Goal: Task Accomplishment & Management: Complete application form

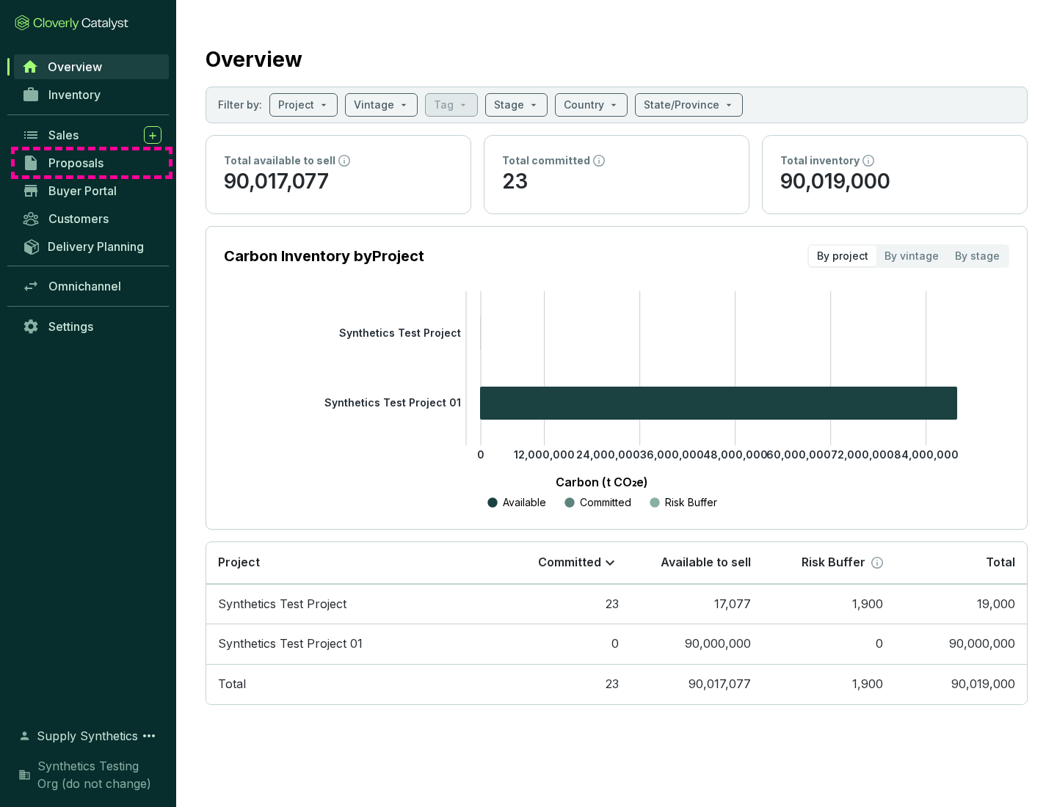
click at [92, 163] on span "Proposals" at bounding box center [75, 163] width 55 height 15
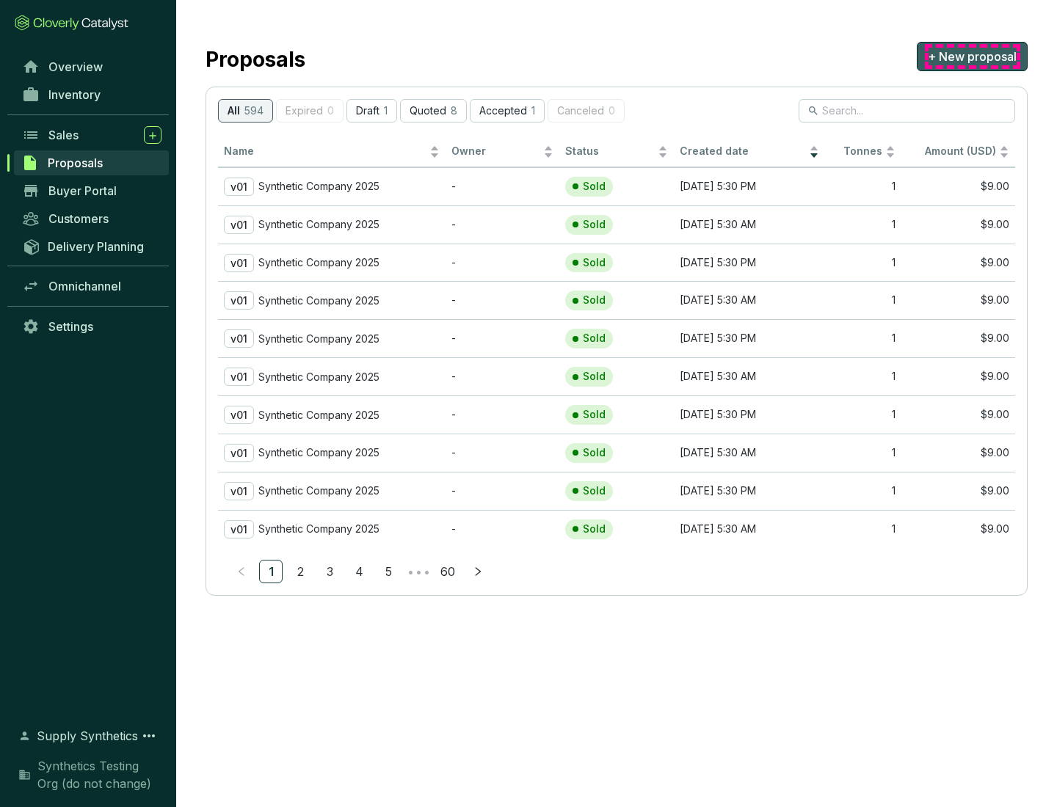
click at [972, 57] on span "+ New proposal" at bounding box center [972, 57] width 89 height 18
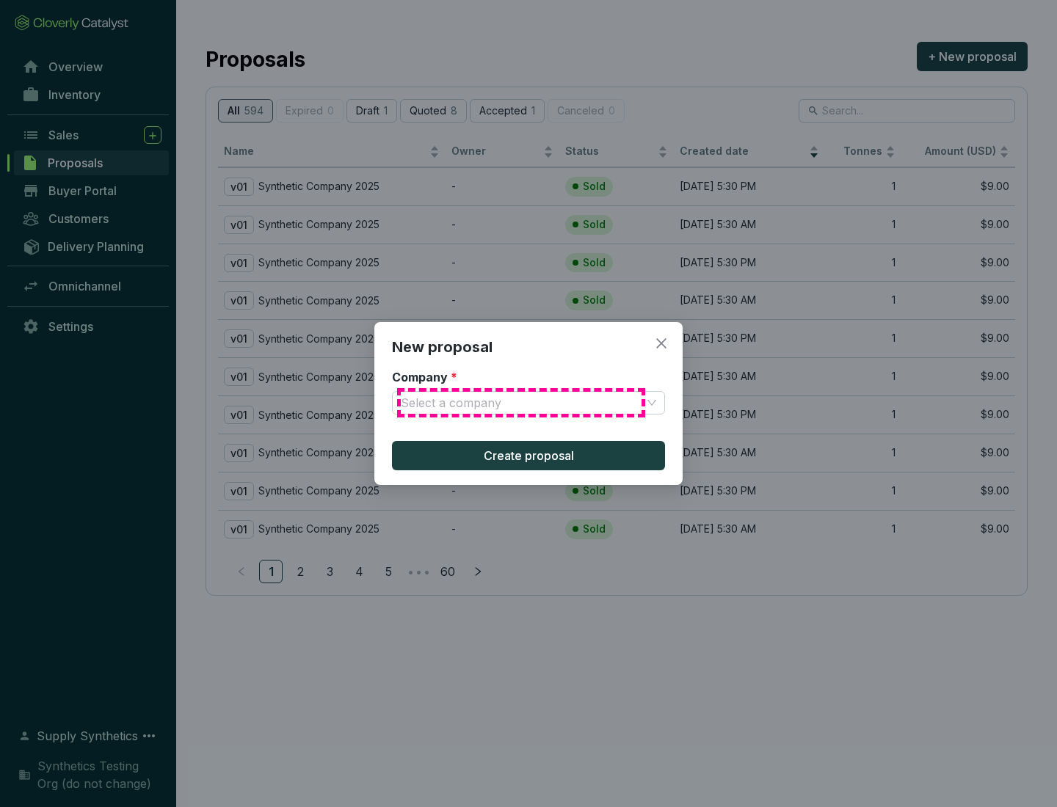
click at [521, 403] on input "Company *" at bounding box center [521, 403] width 241 height 22
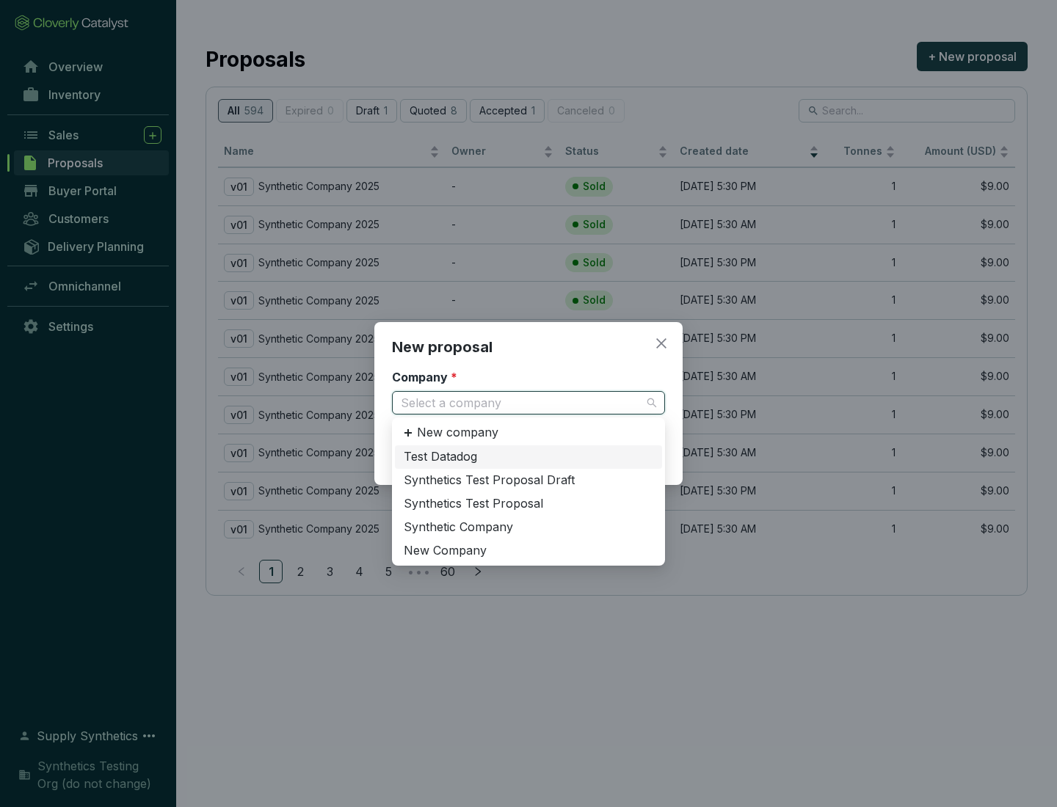
click at [528, 527] on div "Synthetic Company" at bounding box center [529, 528] width 250 height 16
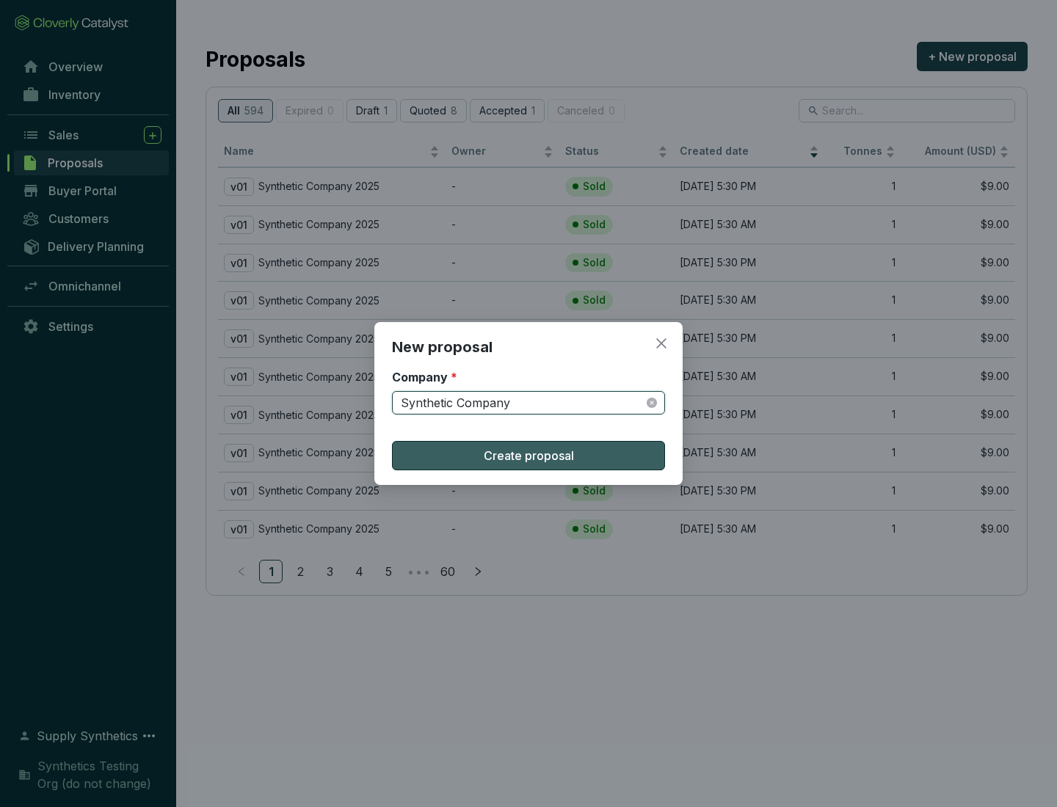
click at [528, 456] on span "Create proposal" at bounding box center [529, 456] width 90 height 18
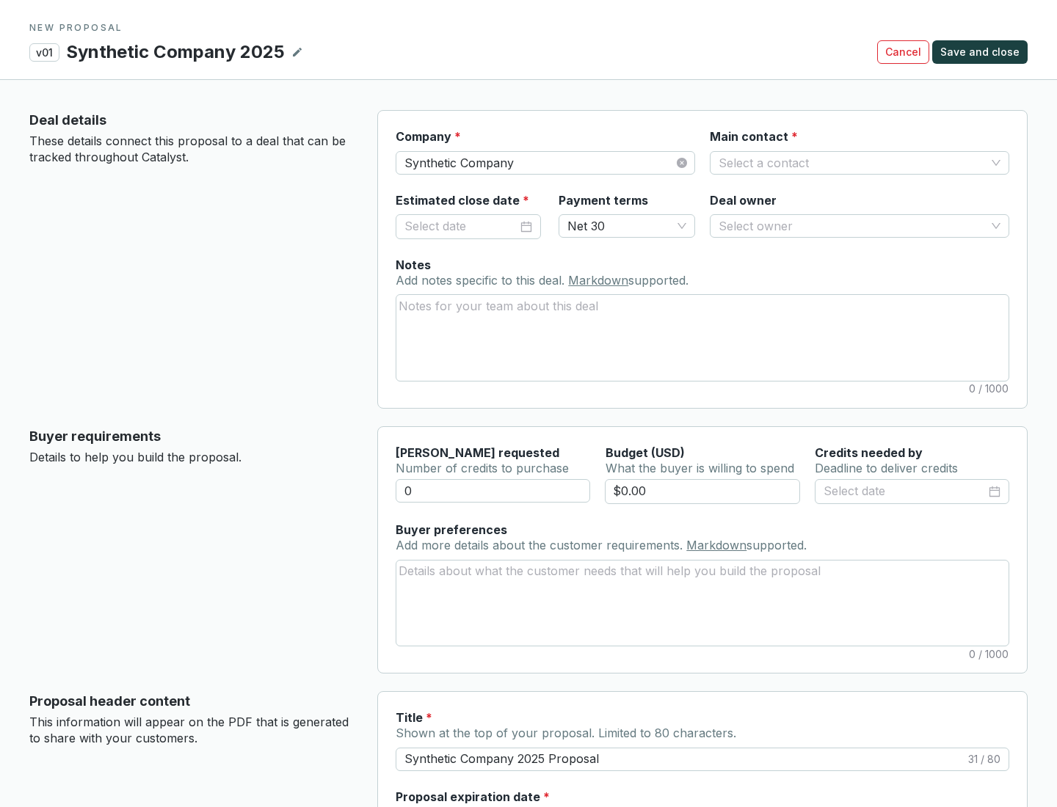
click at [852, 162] on input "Main contact *" at bounding box center [852, 163] width 267 height 22
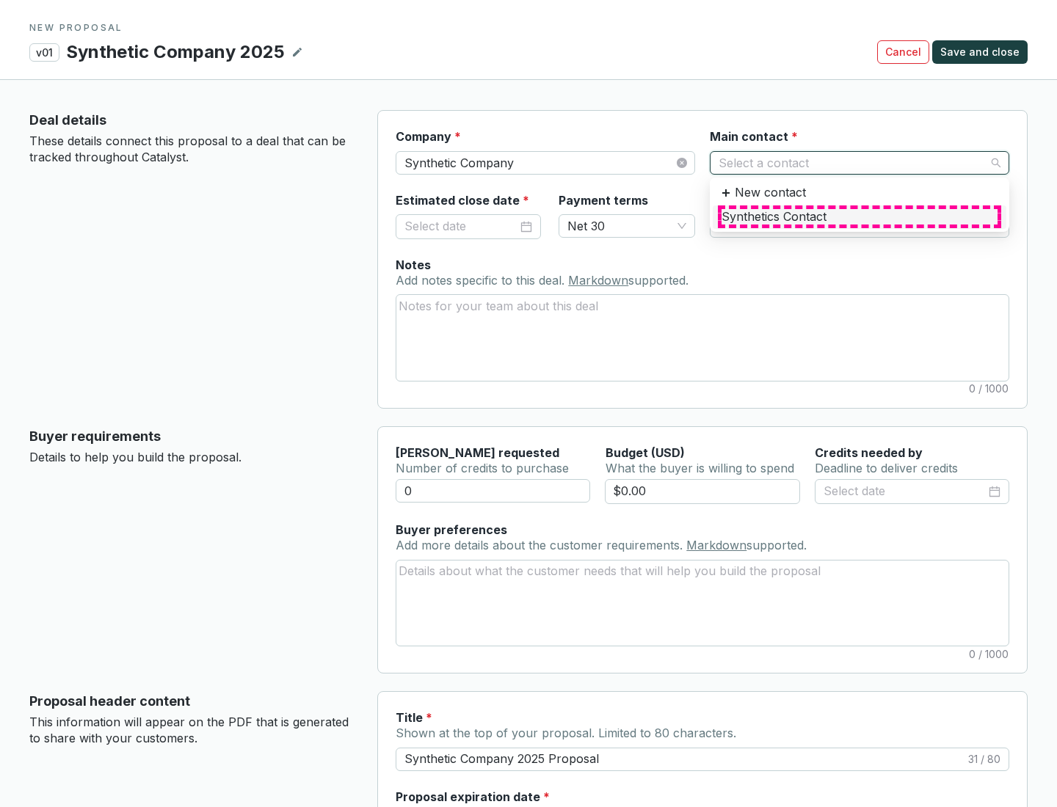
click at [859, 217] on div "Synthetics Contact" at bounding box center [860, 217] width 276 height 16
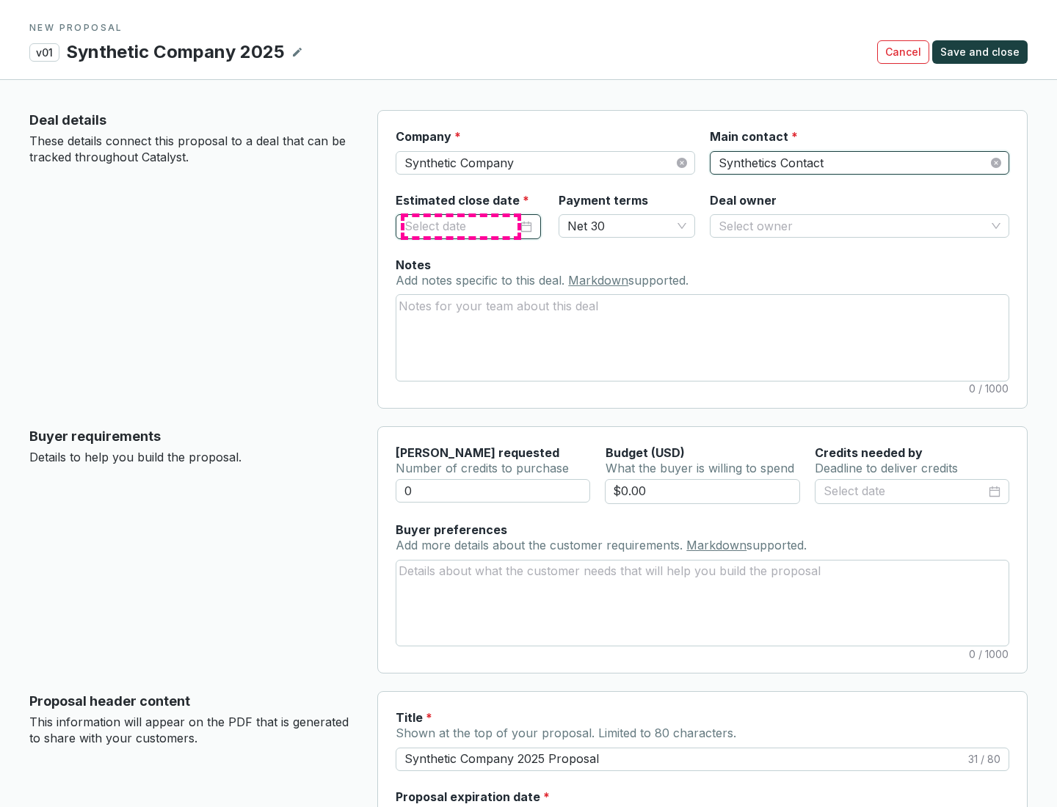
click at [461, 226] on input "Estimated close date *" at bounding box center [460, 226] width 113 height 19
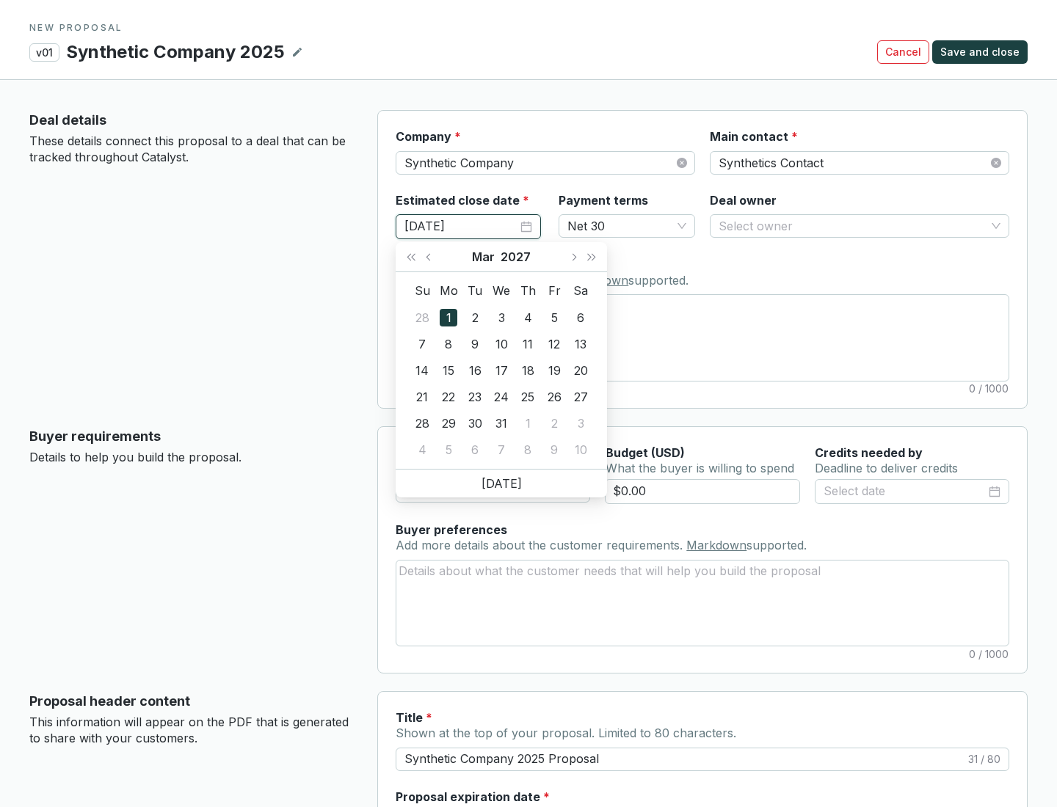
type input "[DATE]"
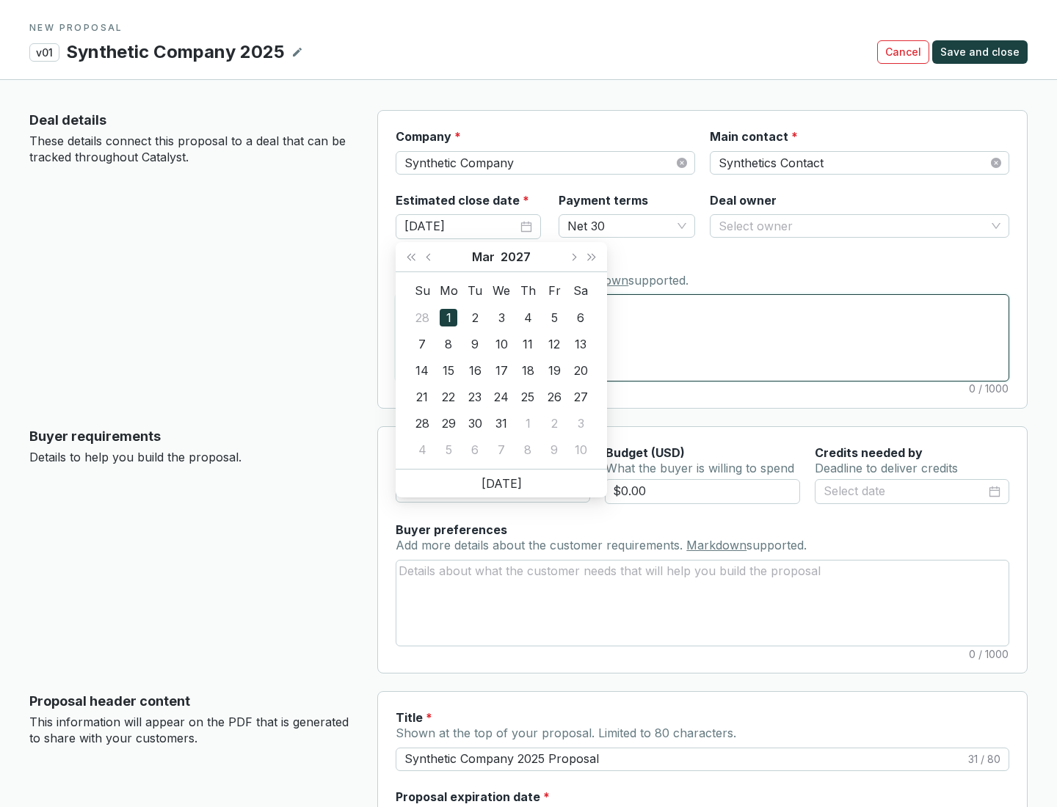
click at [702, 338] on textarea "Notes Add notes specific to this deal. Markdown supported." at bounding box center [702, 337] width 612 height 85
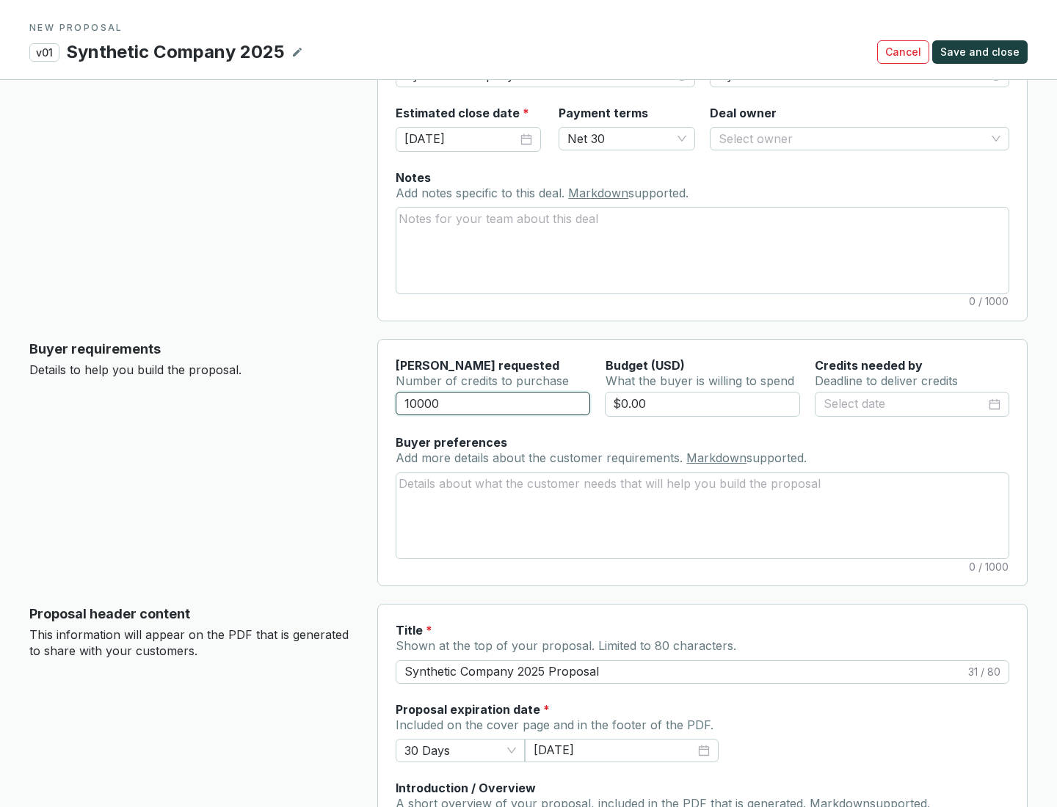
scroll to position [88, 0]
type input "10000"
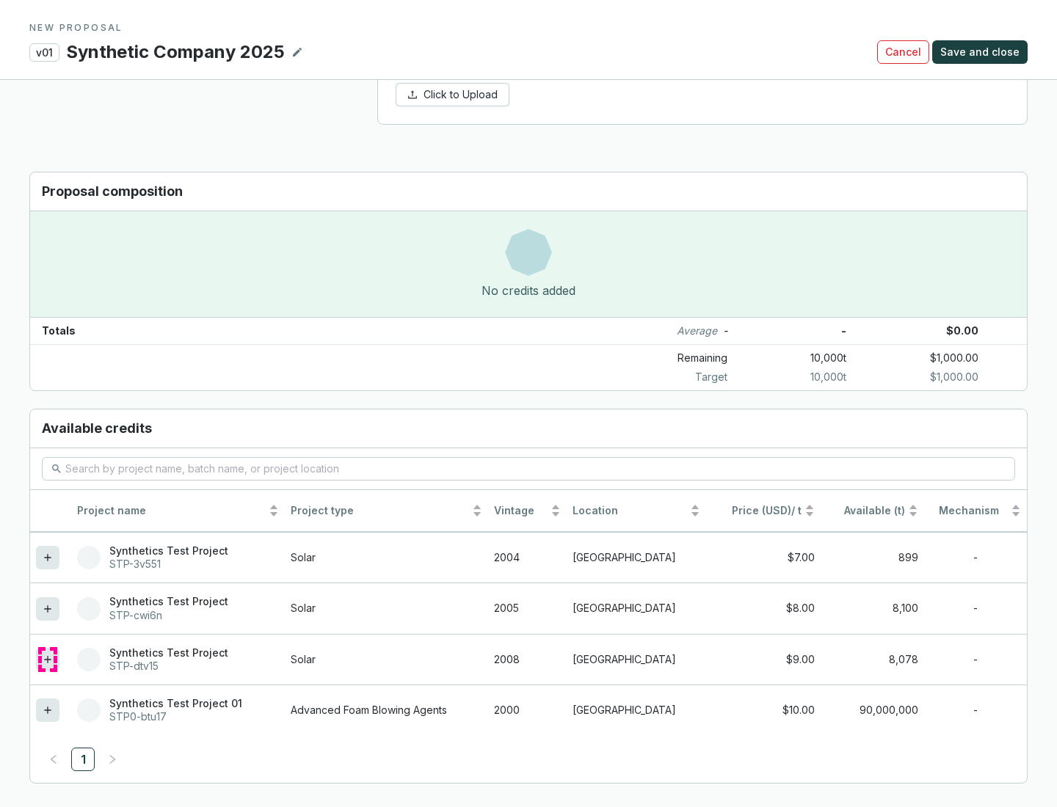
click at [48, 660] on icon at bounding box center [47, 659] width 7 height 7
type input "$1,000.00"
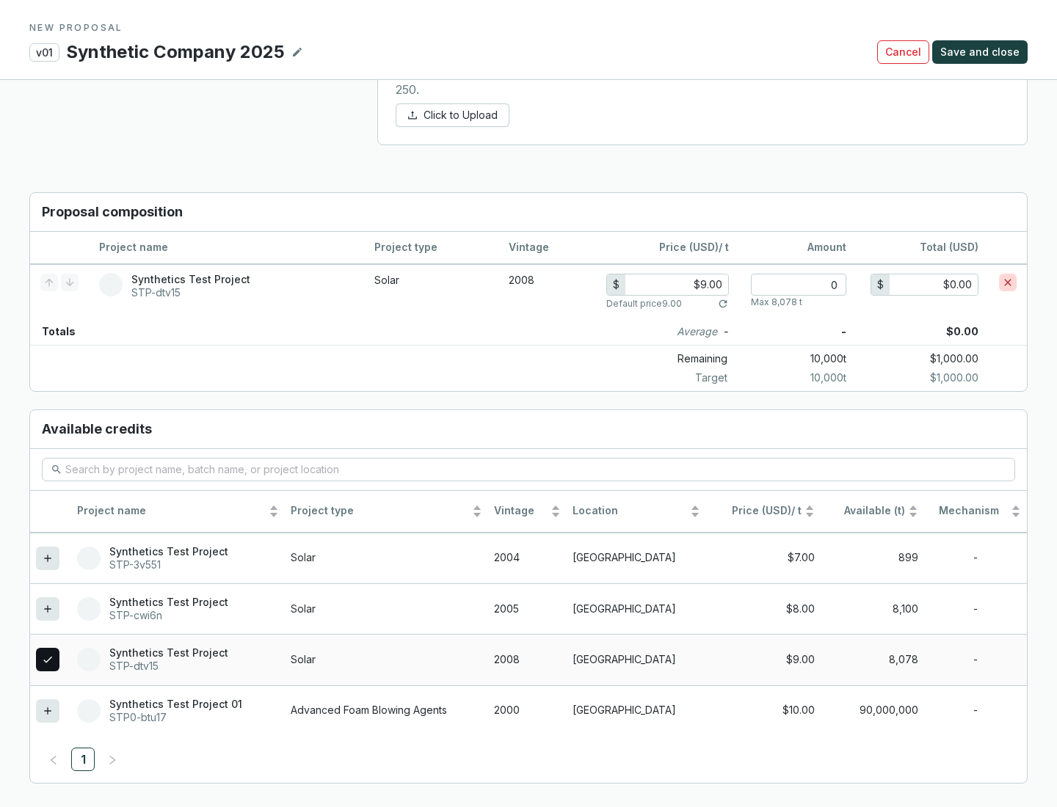
scroll to position [844, 0]
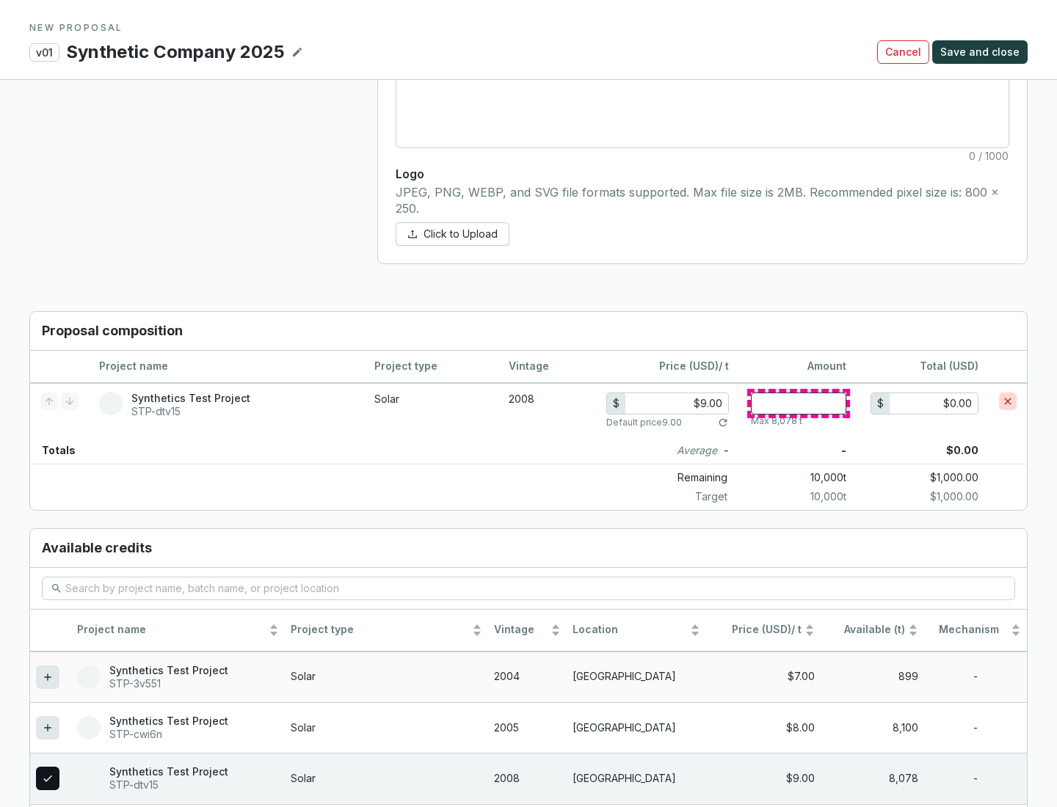
type input "1"
type input "$9.00"
type input "1"
click at [982, 52] on span "Save and close" at bounding box center [979, 52] width 79 height 15
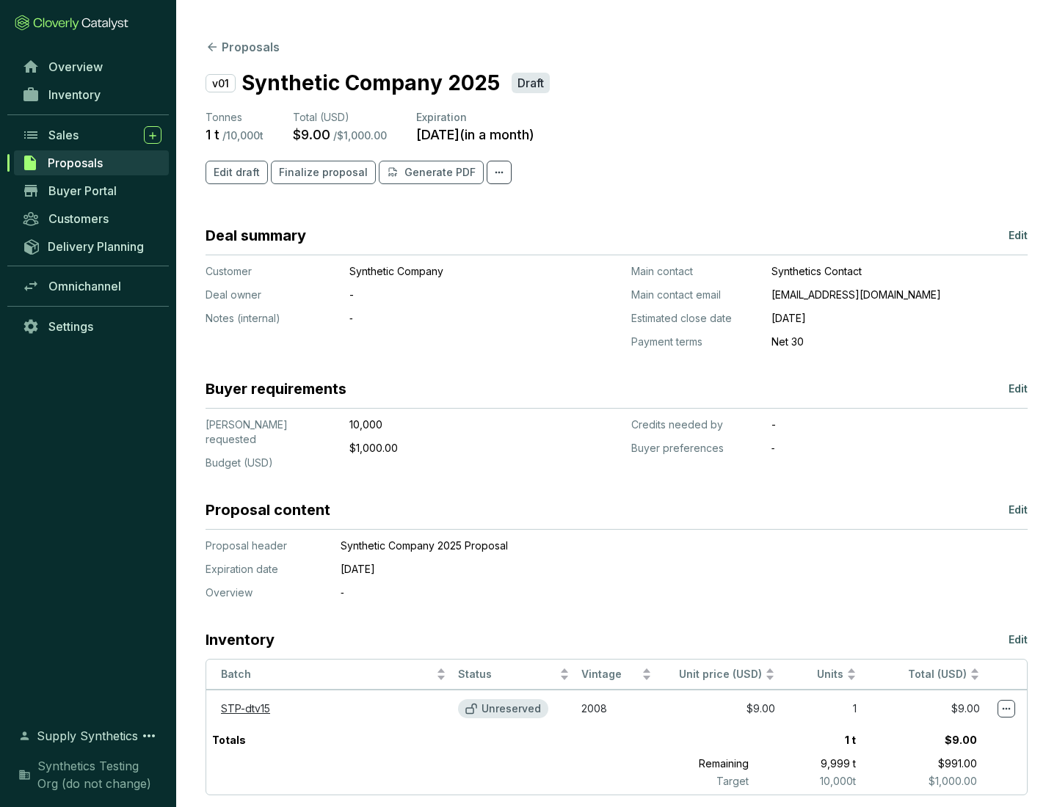
click at [319, 172] on span "Finalize proposal" at bounding box center [323, 172] width 89 height 15
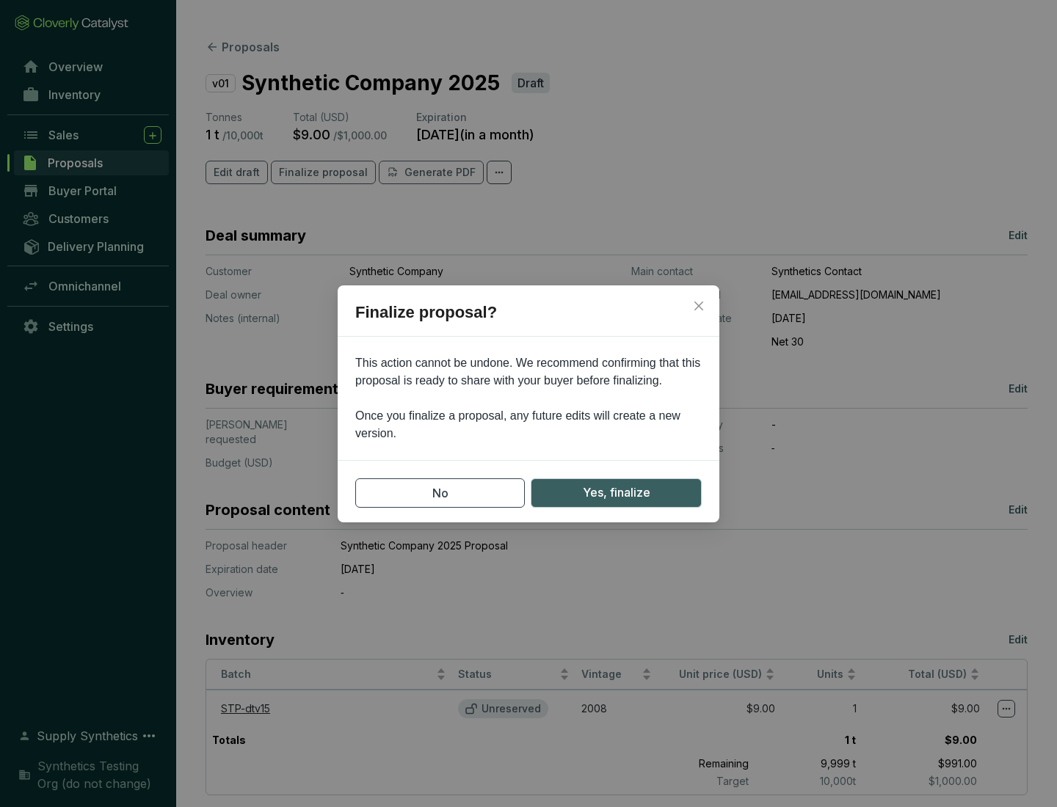
click at [616, 493] on span "Yes, finalize" at bounding box center [617, 493] width 68 height 18
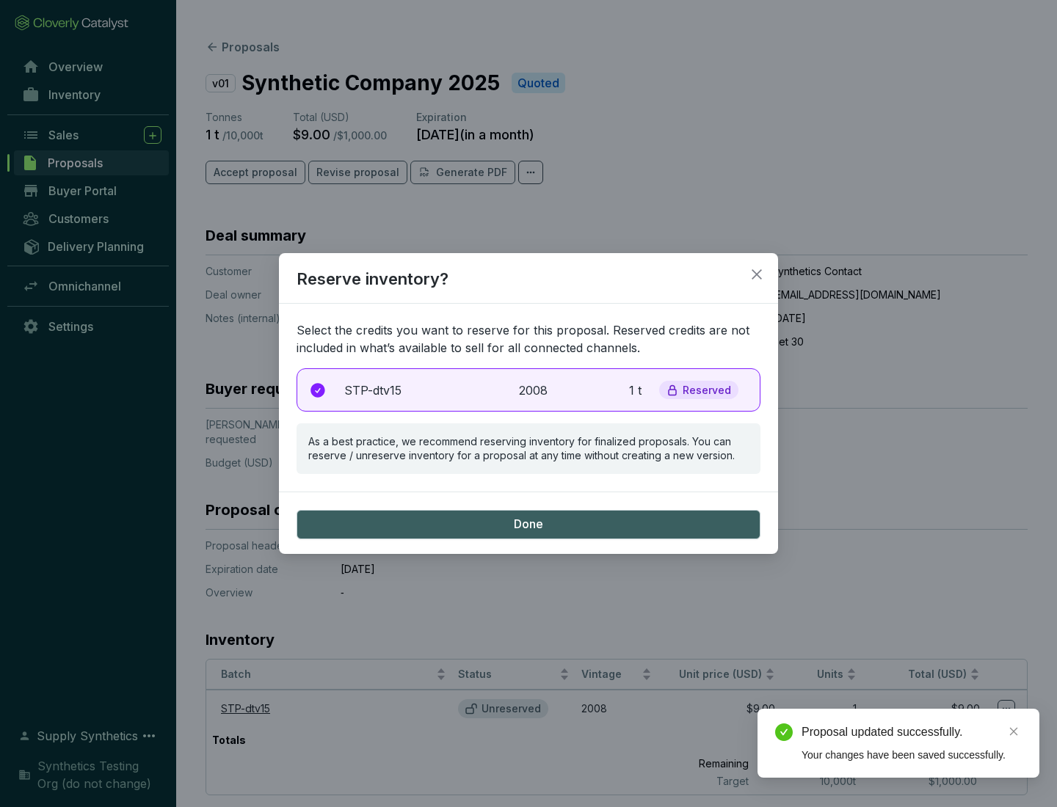
click at [528, 390] on p "2008" at bounding box center [535, 391] width 32 height 18
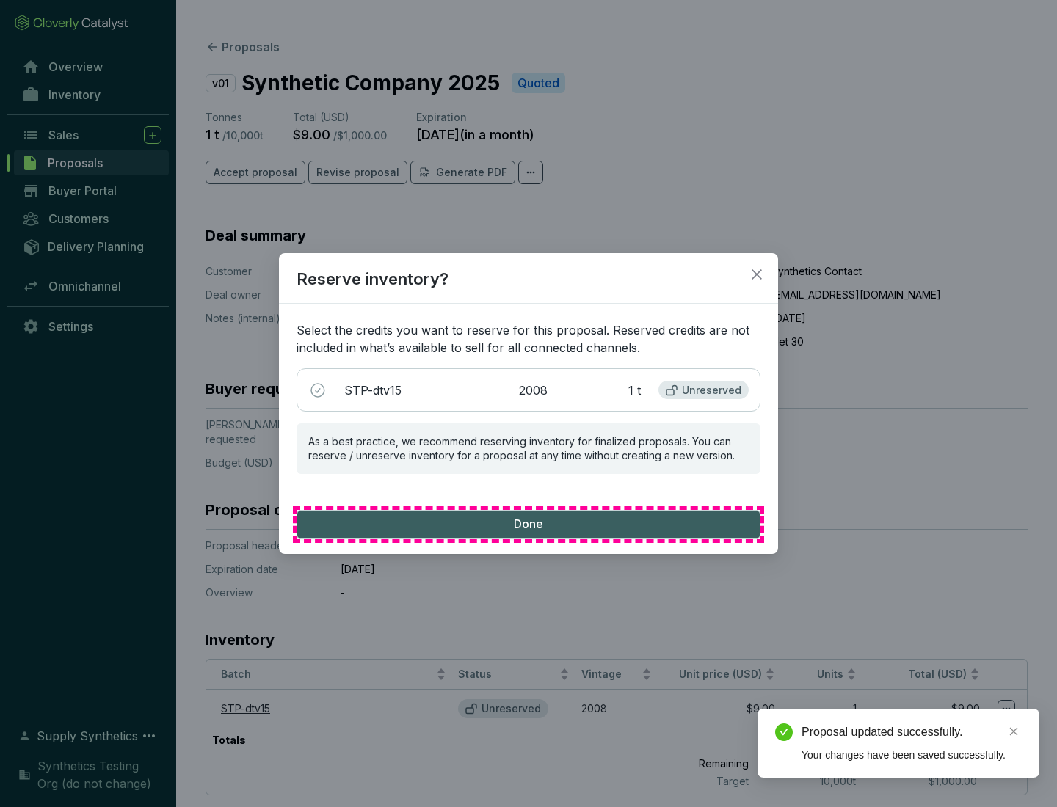
click at [528, 524] on span "Done" at bounding box center [528, 525] width 29 height 16
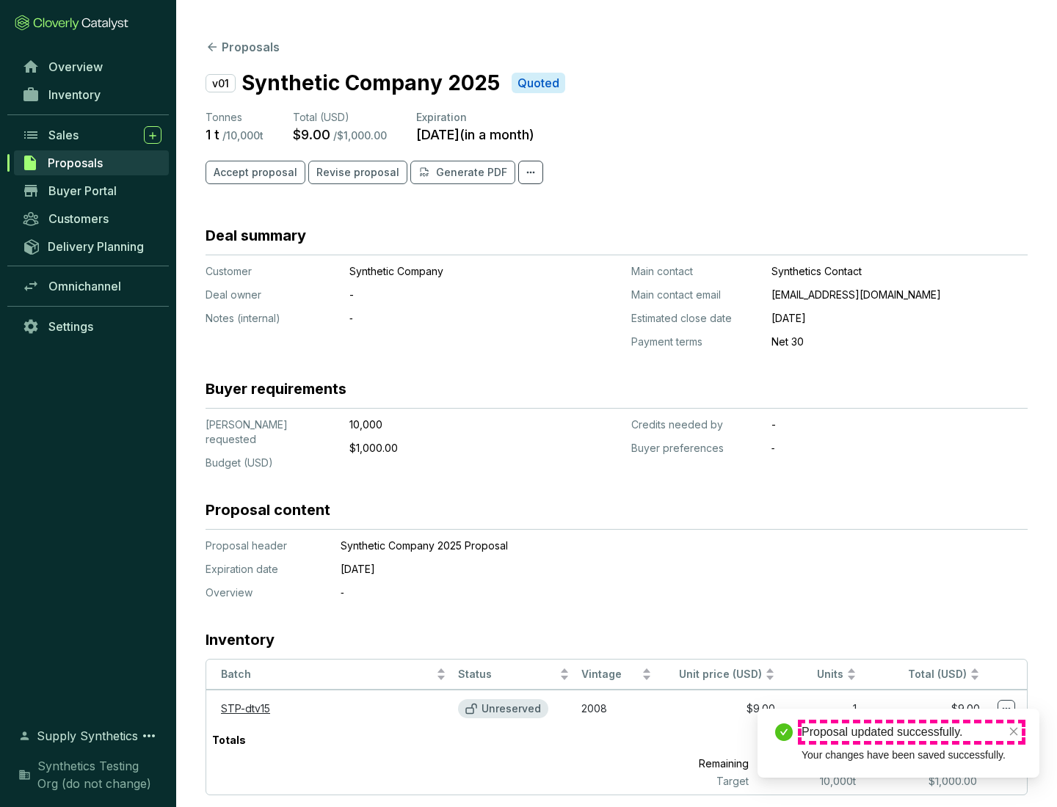
click at [912, 733] on div "Proposal updated successfully." at bounding box center [912, 733] width 220 height 18
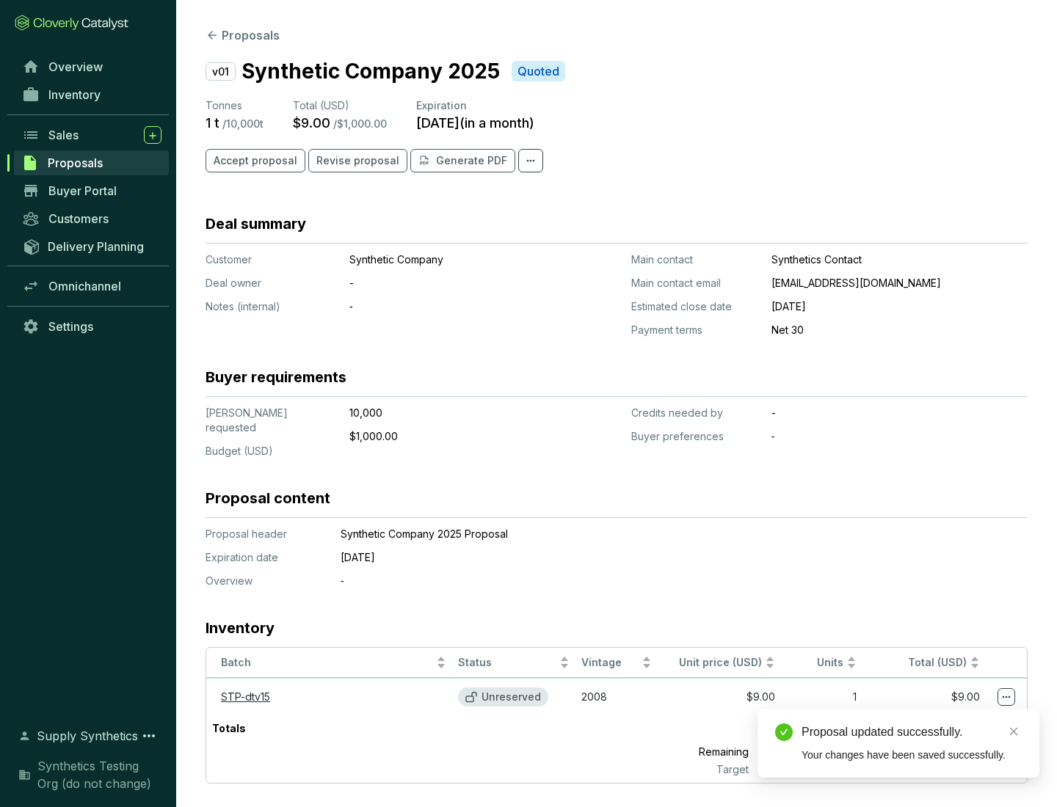
click at [1006, 697] on icon at bounding box center [1007, 698] width 8 height 2
click at [962, 716] on div "Proposal updated successfully. Your changes have been saved successfully." at bounding box center [899, 743] width 282 height 69
click at [912, 733] on div "Proposal updated successfully." at bounding box center [912, 733] width 220 height 18
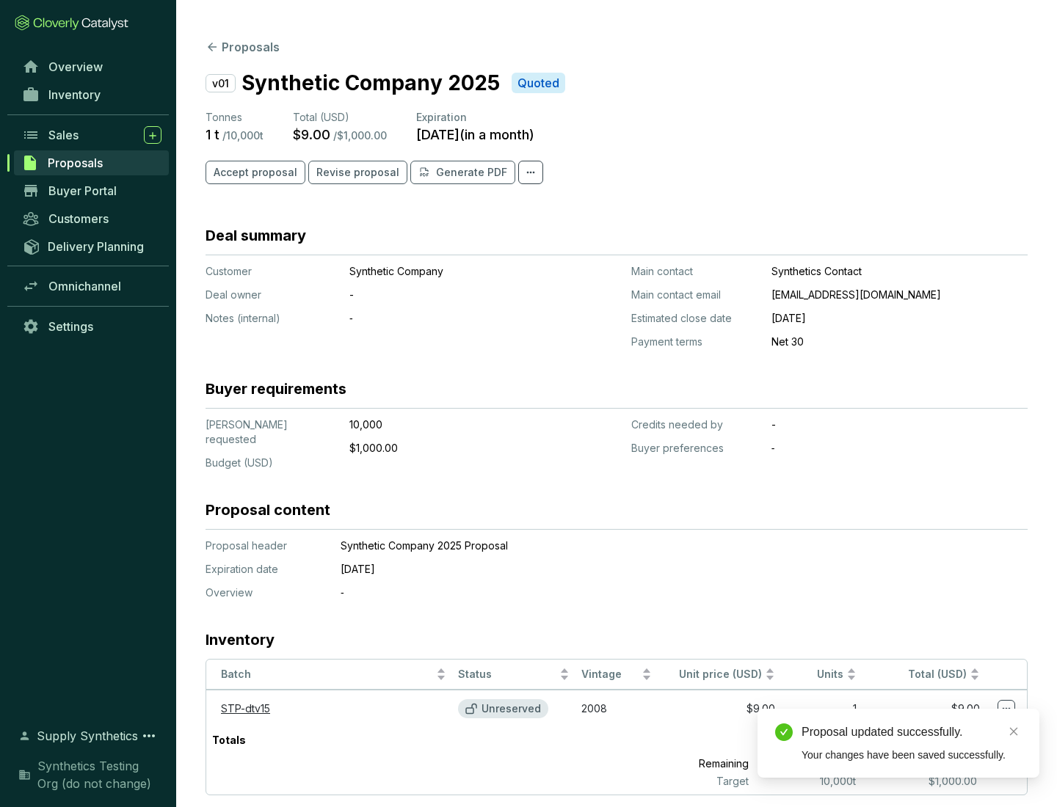
click at [253, 172] on span "Accept proposal" at bounding box center [256, 172] width 84 height 15
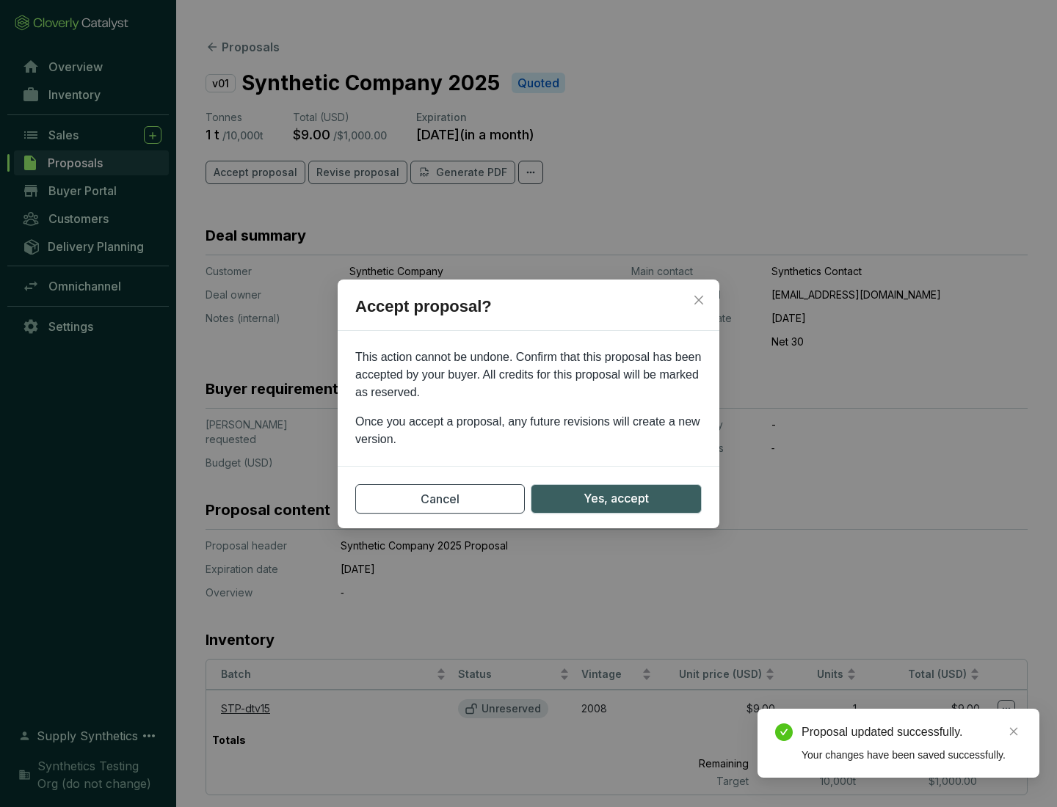
click at [616, 498] on span "Yes, accept" at bounding box center [616, 499] width 65 height 18
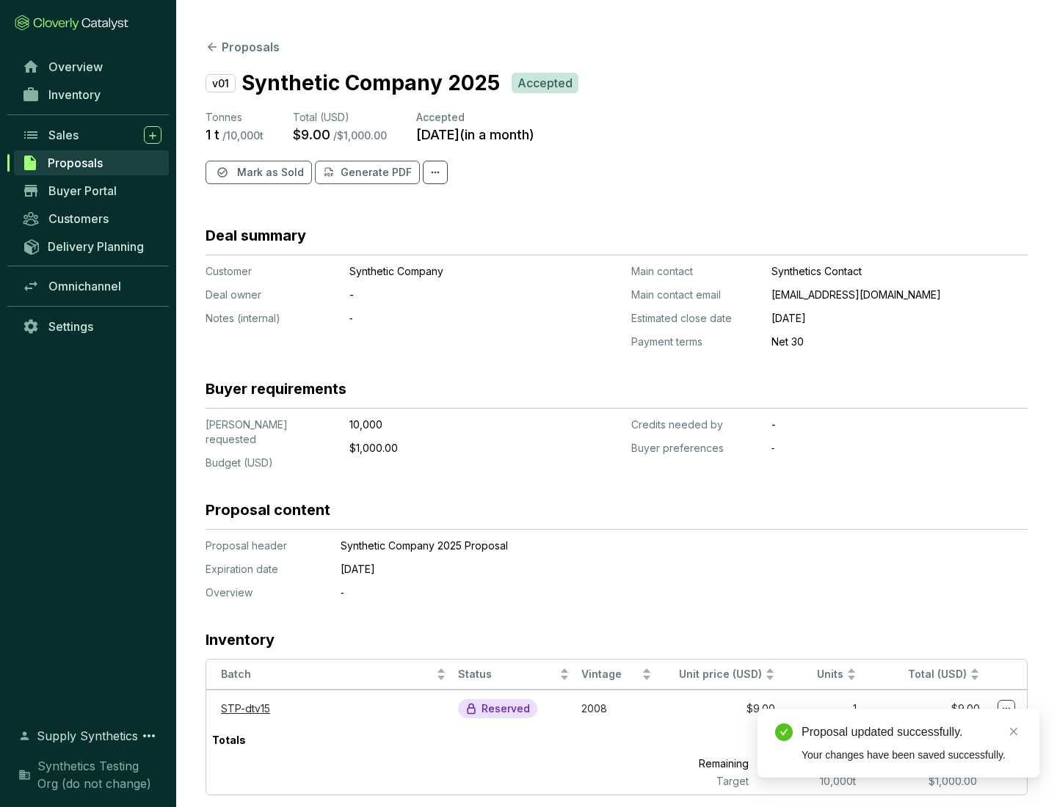
click at [269, 172] on span "Mark as Sold" at bounding box center [270, 172] width 67 height 15
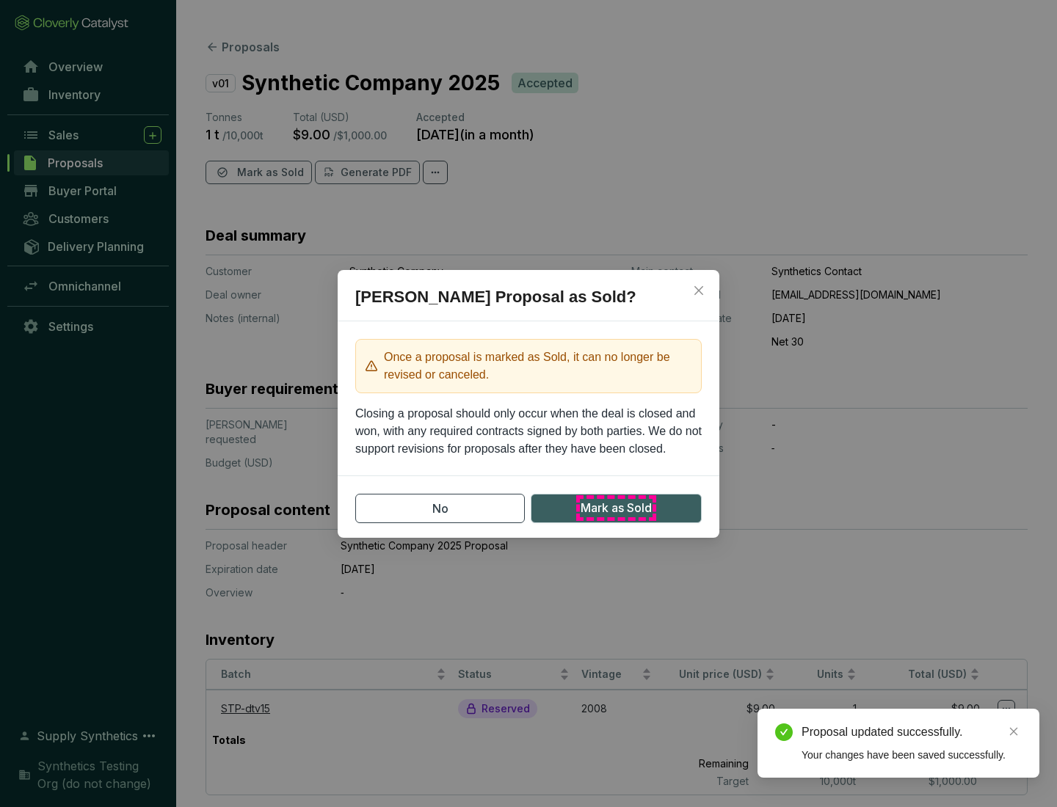
click at [616, 508] on span "Mark as Sold" at bounding box center [616, 508] width 71 height 18
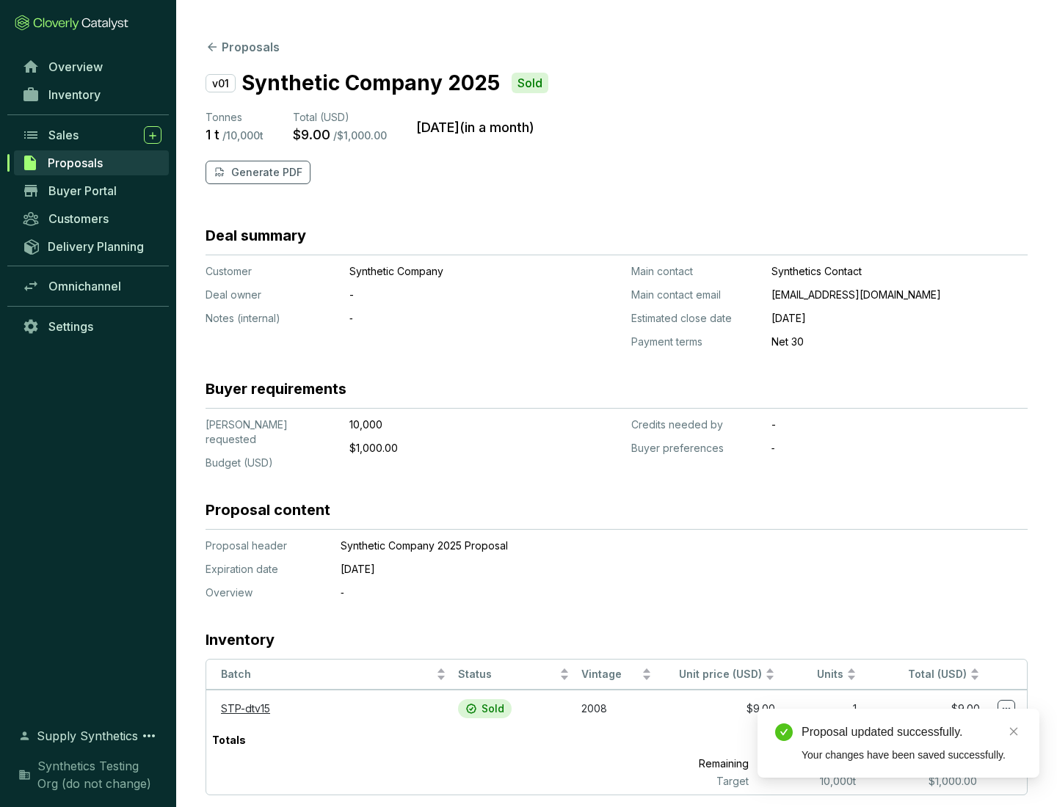
click at [265, 172] on p "Generate PDF" at bounding box center [266, 172] width 71 height 15
click at [912, 733] on div "Proposal updated successfully." at bounding box center [912, 733] width 220 height 18
